Goal: Information Seeking & Learning: Learn about a topic

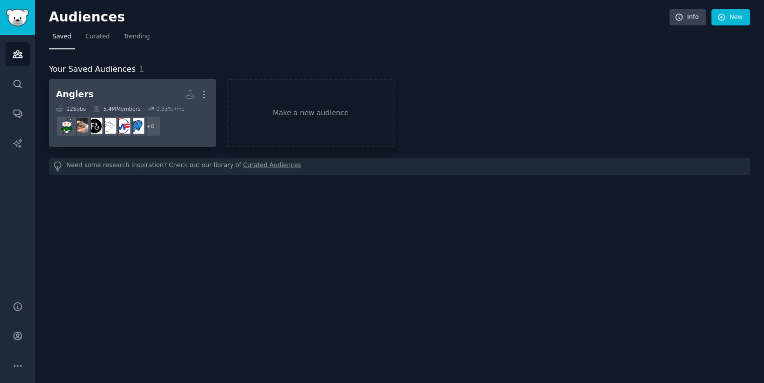
click at [184, 112] on dd "+ 6" at bounding box center [132, 126] width 153 height 28
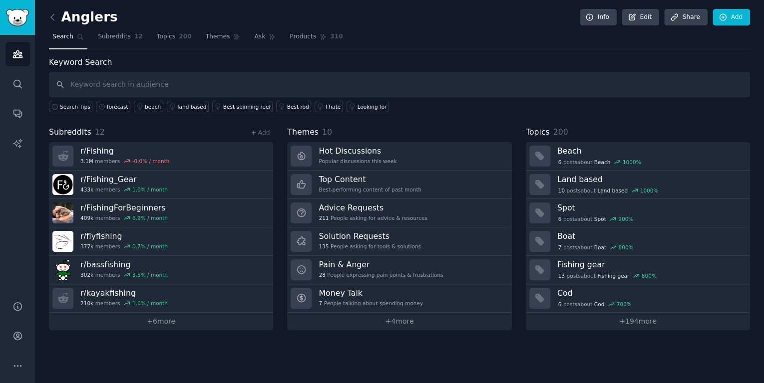
click at [344, 80] on input "text" at bounding box center [399, 84] width 701 height 25
type input "app"
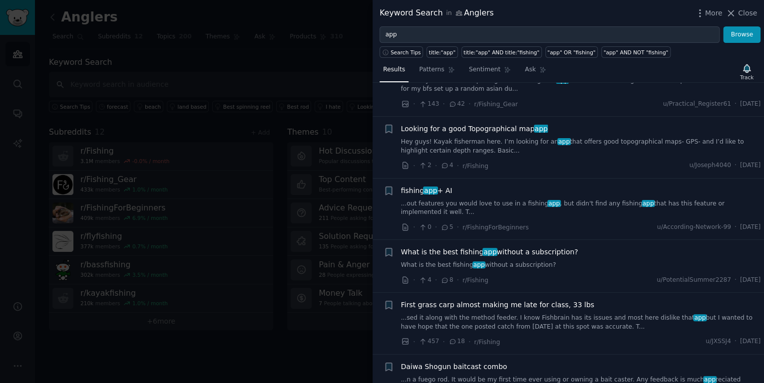
scroll to position [418, 0]
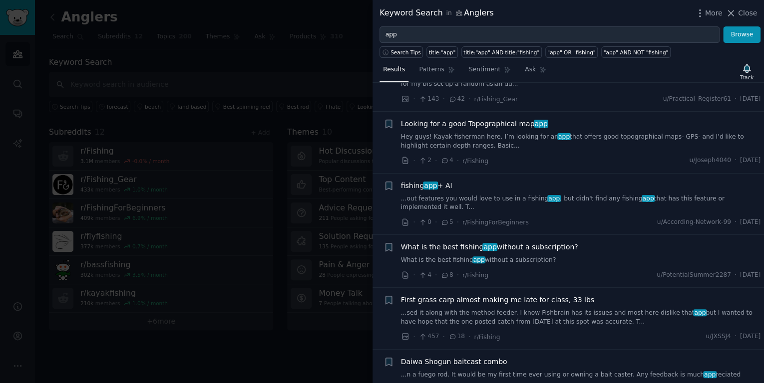
click at [553, 202] on link "...out features you would love to use in a fishing app , but didn't find any fi…" at bounding box center [581, 203] width 360 height 17
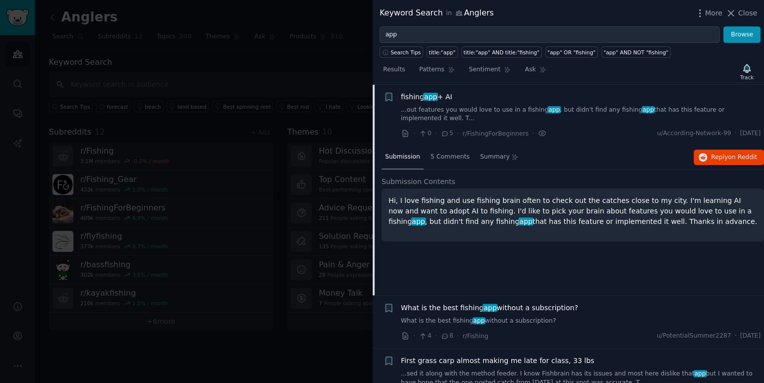
scroll to position [508, 0]
click at [448, 154] on span "5 Comments" at bounding box center [449, 156] width 39 height 9
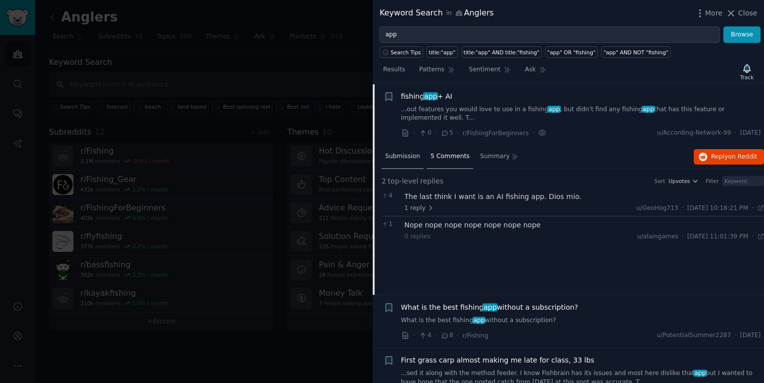
click at [397, 154] on span "Submission" at bounding box center [402, 156] width 35 height 9
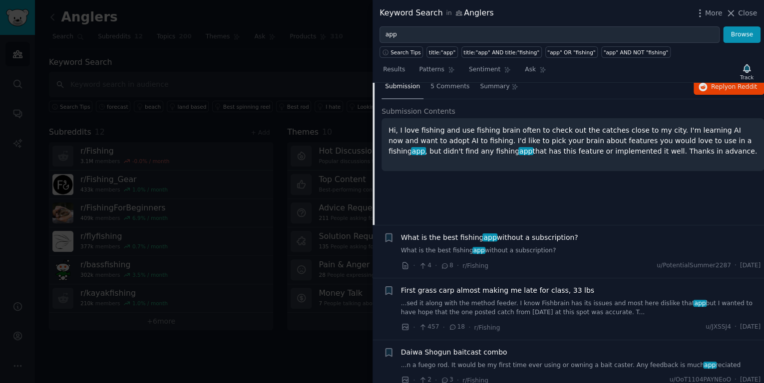
scroll to position [578, 0]
click at [444, 262] on icon at bounding box center [444, 265] width 9 height 7
click at [448, 250] on link "What is the best fishing app without a subscription?" at bounding box center [581, 250] width 360 height 9
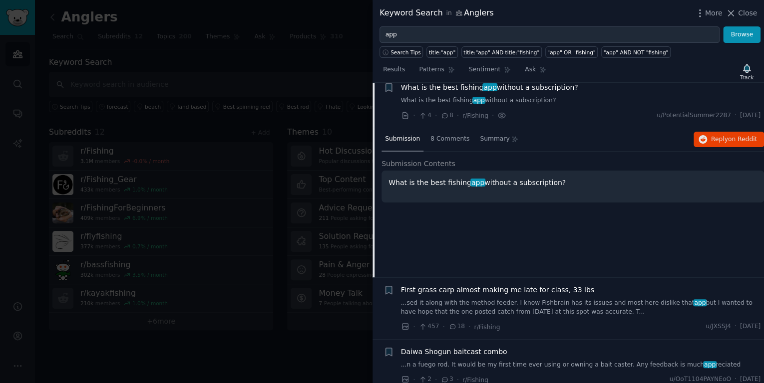
scroll to position [570, 0]
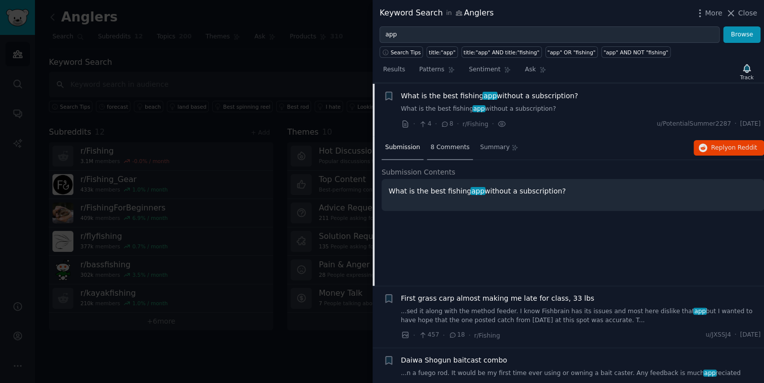
click at [449, 145] on span "8 Comments" at bounding box center [449, 147] width 39 height 9
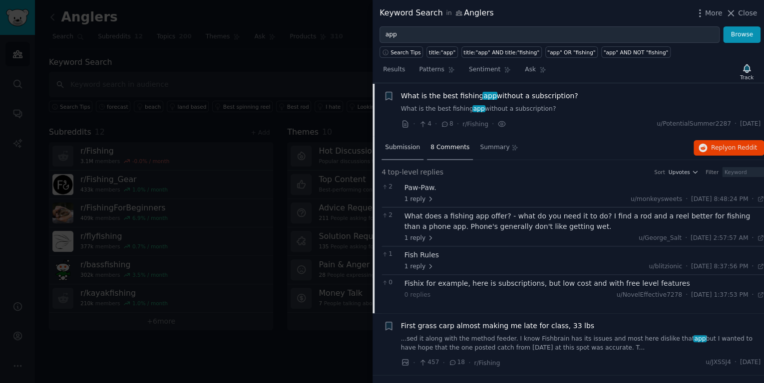
click at [398, 148] on span "Submission" at bounding box center [402, 147] width 35 height 9
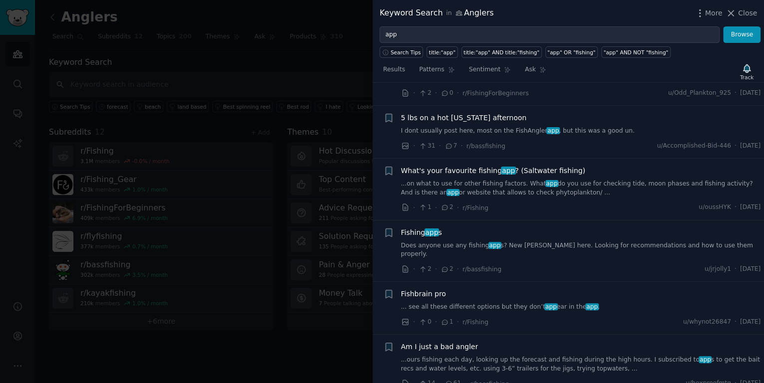
scroll to position [2606, 0]
click at [442, 266] on icon at bounding box center [444, 268] width 5 height 4
click at [443, 266] on icon at bounding box center [444, 268] width 5 height 4
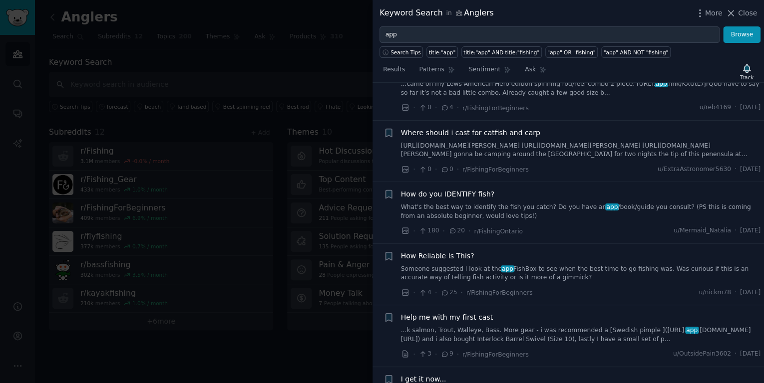
scroll to position [3368, 0]
click at [448, 287] on span "25" at bounding box center [448, 291] width 16 height 9
click at [445, 288] on icon at bounding box center [444, 291] width 9 height 7
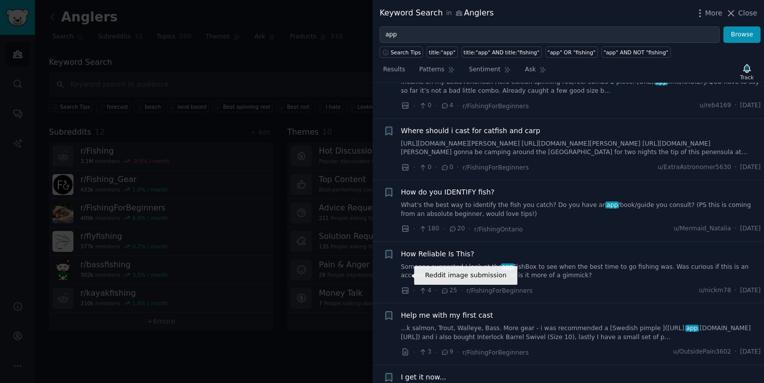
click at [405, 288] on icon at bounding box center [405, 291] width 6 height 6
